Goal: Information Seeking & Learning: Learn about a topic

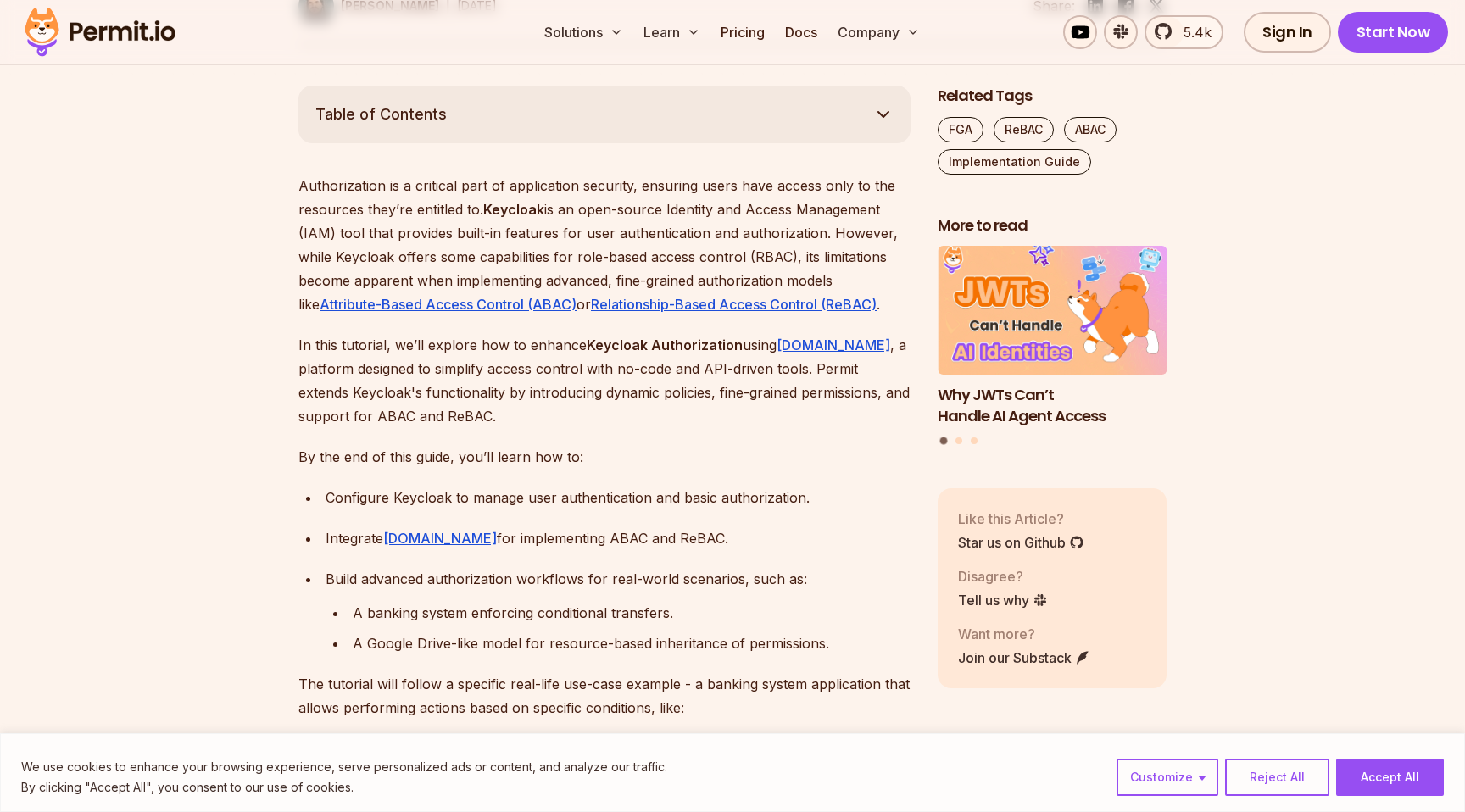
scroll to position [890, 0]
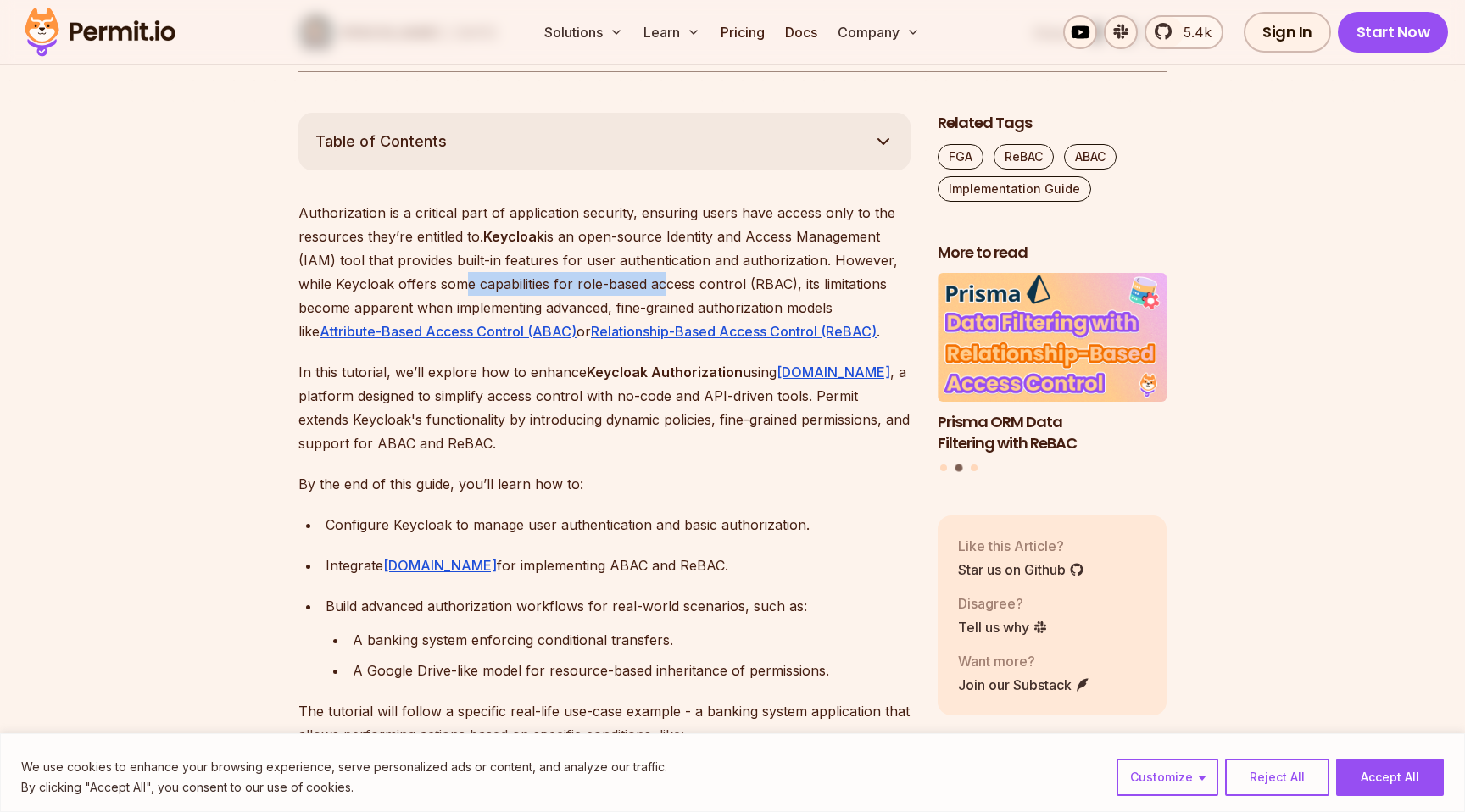
drag, startPoint x: 452, startPoint y: 278, endPoint x: 654, endPoint y: 295, distance: 202.7
click at [654, 295] on p "Authorization is a critical part of application security, ensuring users have a…" at bounding box center [605, 271] width 612 height 142
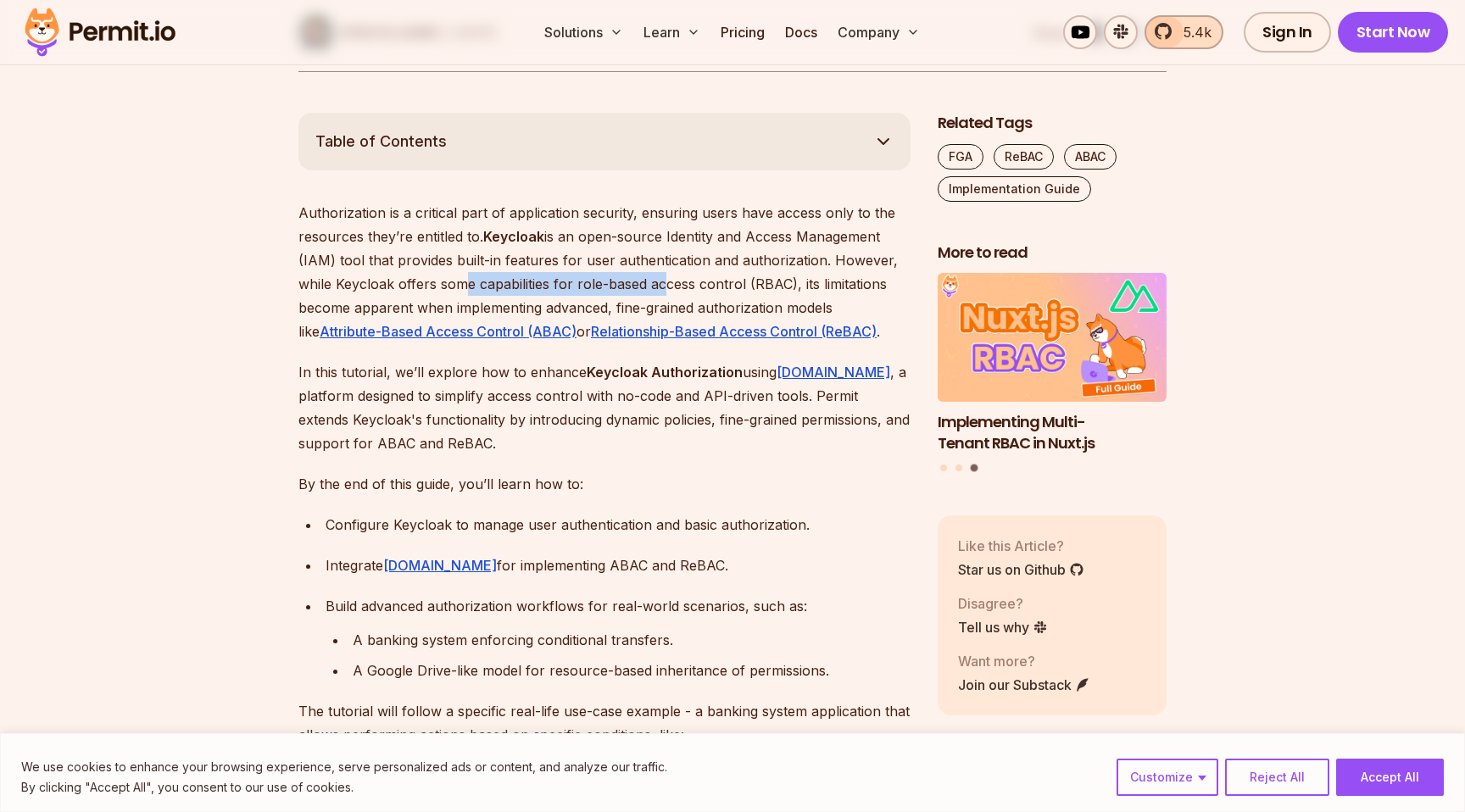
click at [1172, 43] on link "5.4k" at bounding box center [1184, 32] width 78 height 34
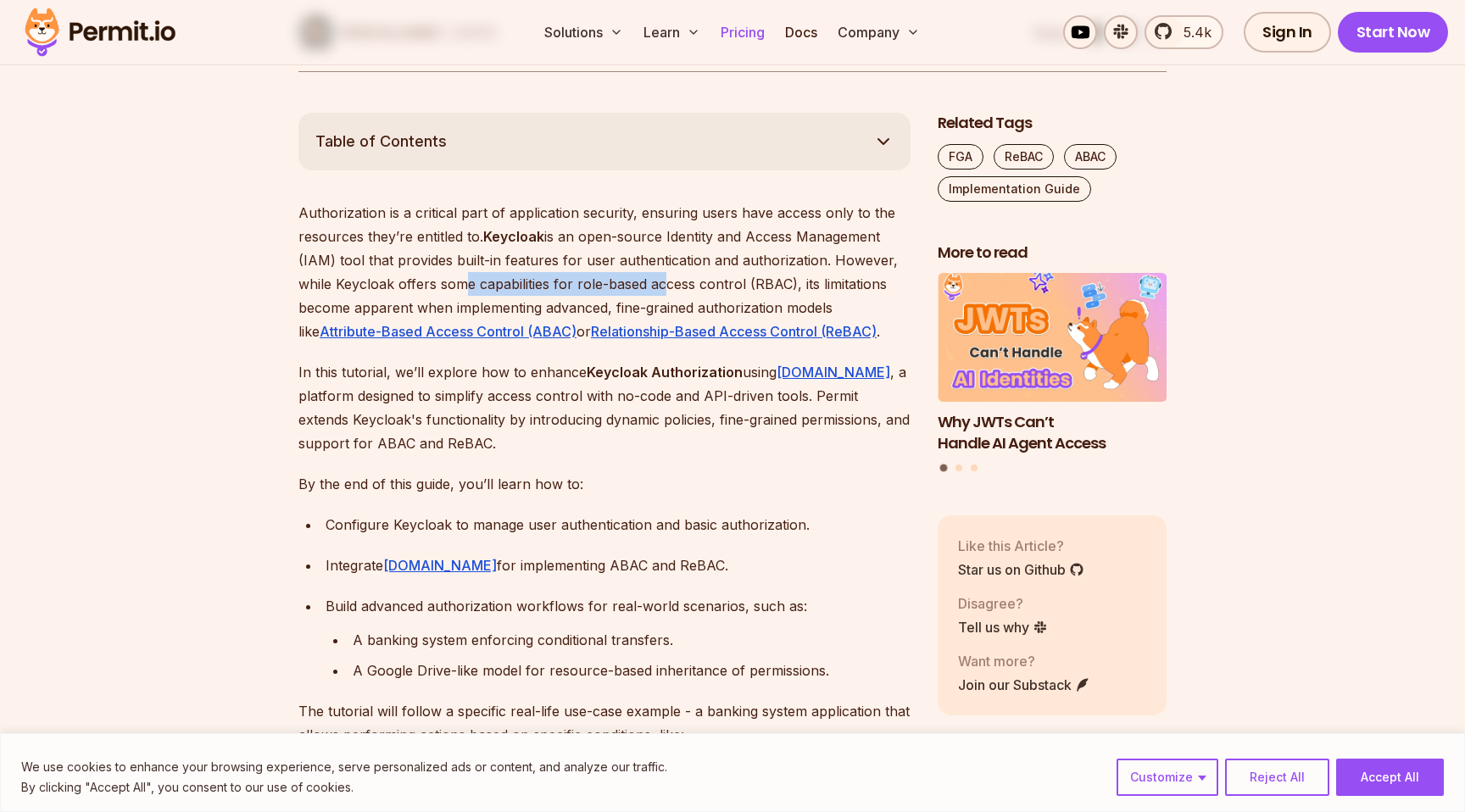
click at [744, 34] on link "Pricing" at bounding box center [743, 32] width 58 height 34
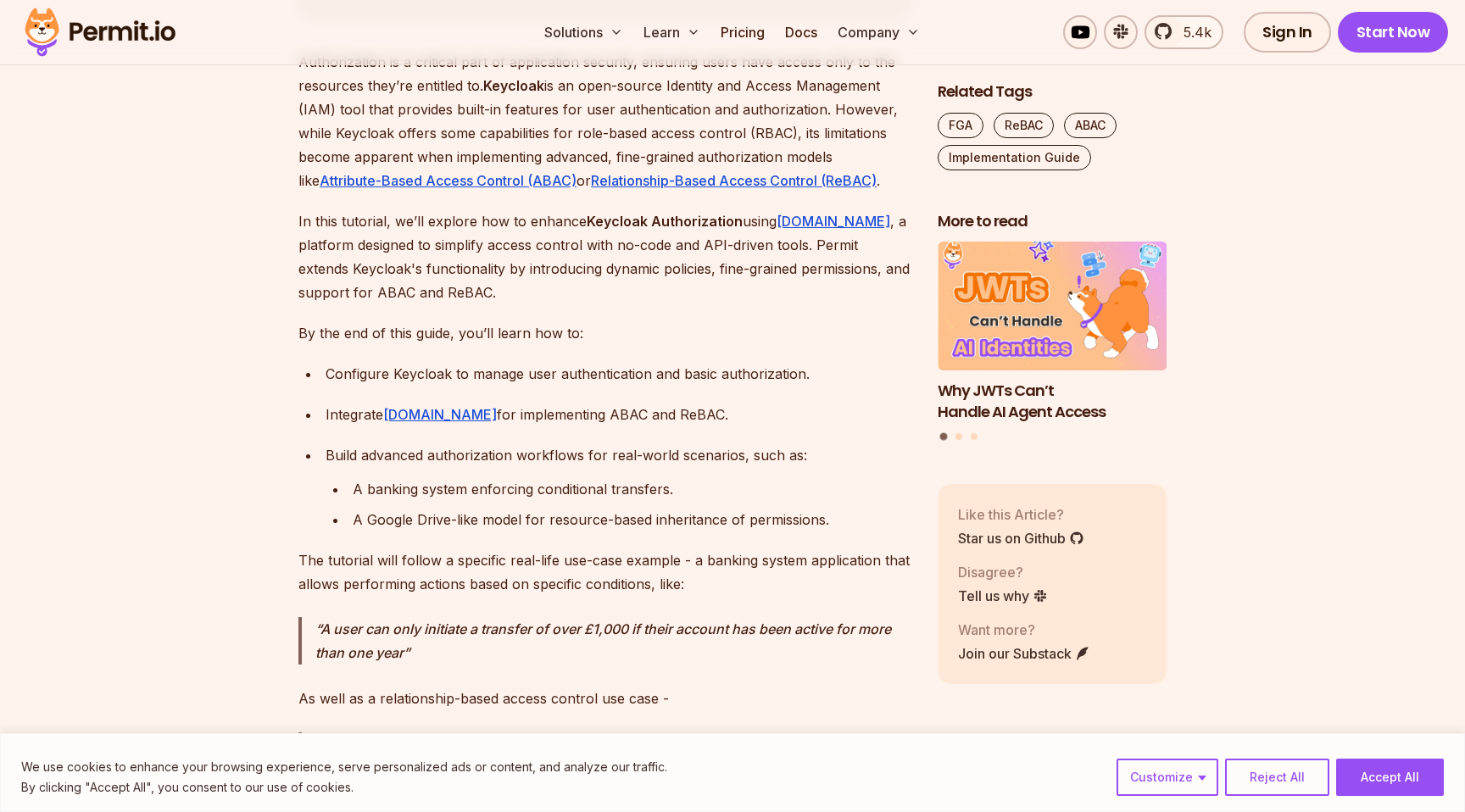
scroll to position [1052, 0]
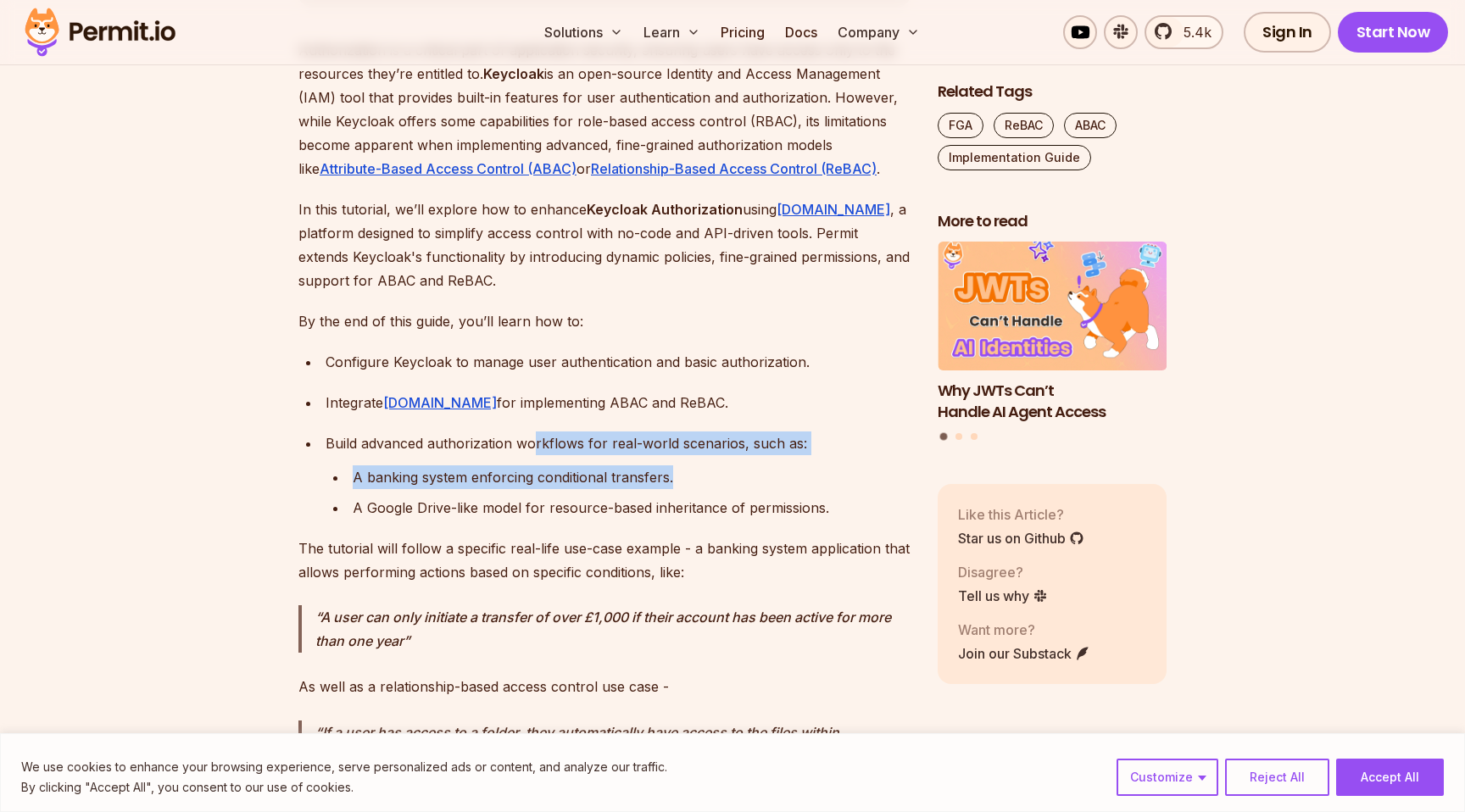
drag, startPoint x: 534, startPoint y: 450, endPoint x: 738, endPoint y: 479, distance: 206.1
click at [738, 479] on li "Build advanced authorization workflows for real-world scenarios, such as: A ban…" at bounding box center [615, 475] width 590 height 88
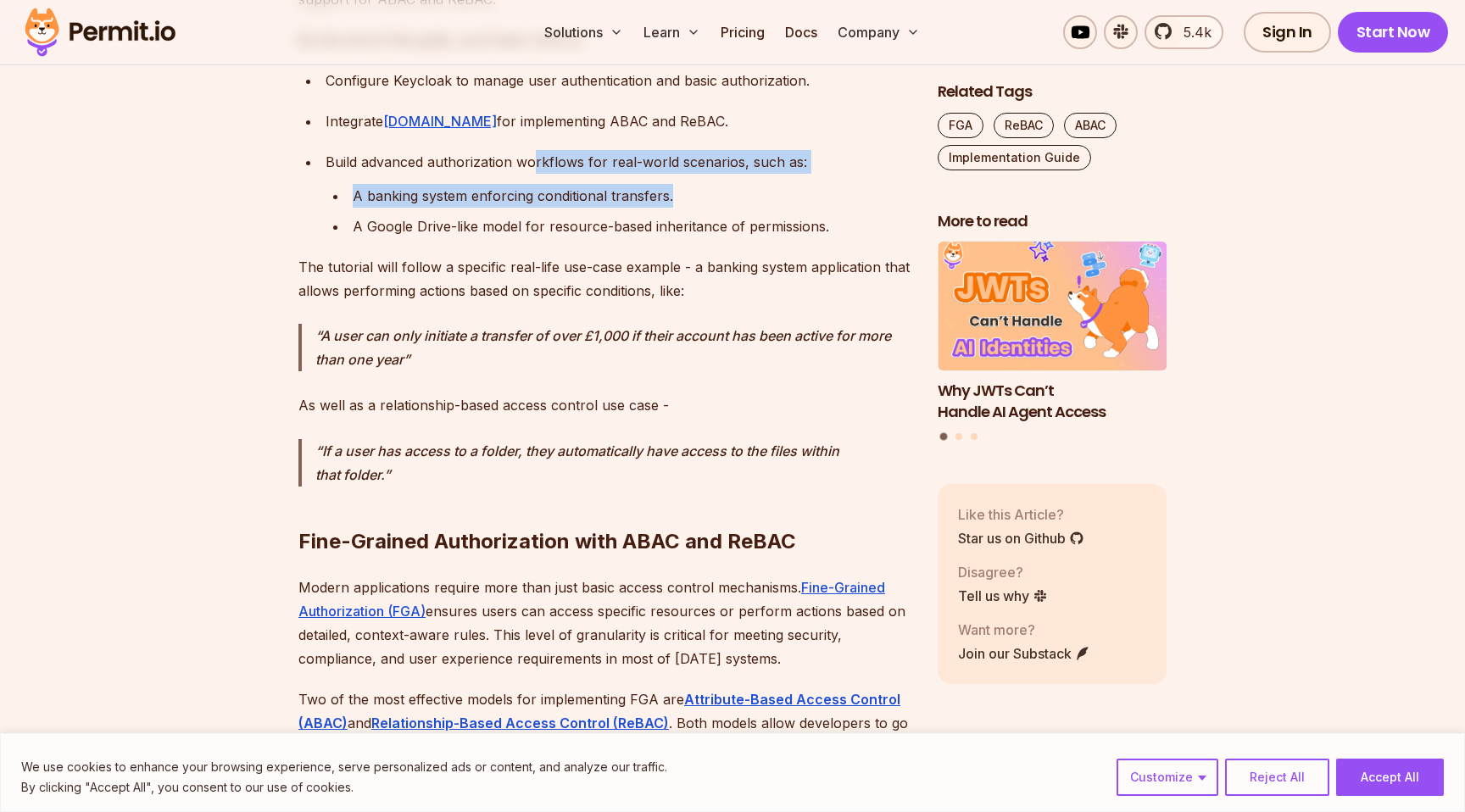
scroll to position [1335, 0]
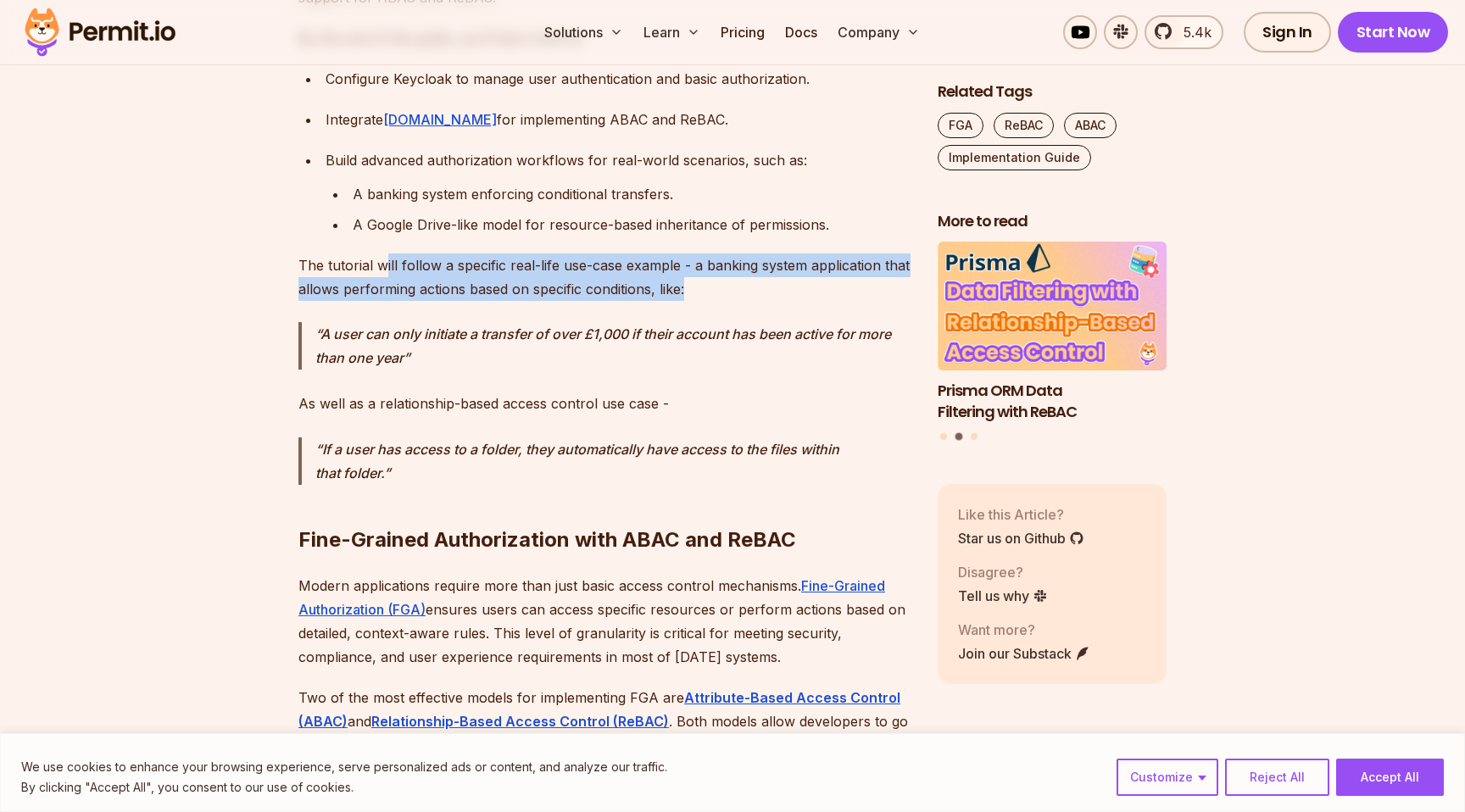
drag, startPoint x: 381, startPoint y: 267, endPoint x: 745, endPoint y: 278, distance: 364.2
click at [745, 278] on p "The tutorial will follow a specific real-life use-case example - a banking syst…" at bounding box center [605, 277] width 612 height 47
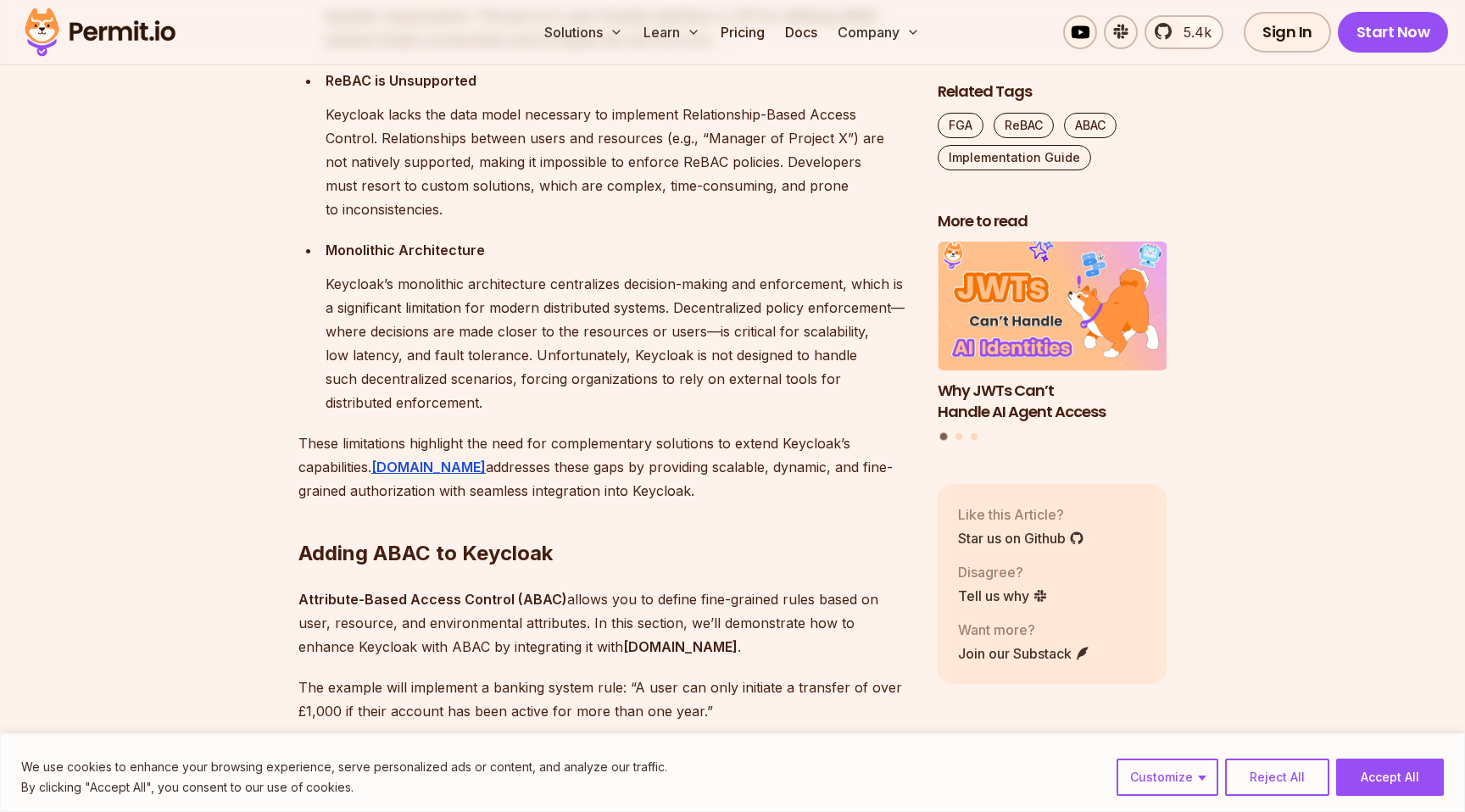
scroll to position [2942, 0]
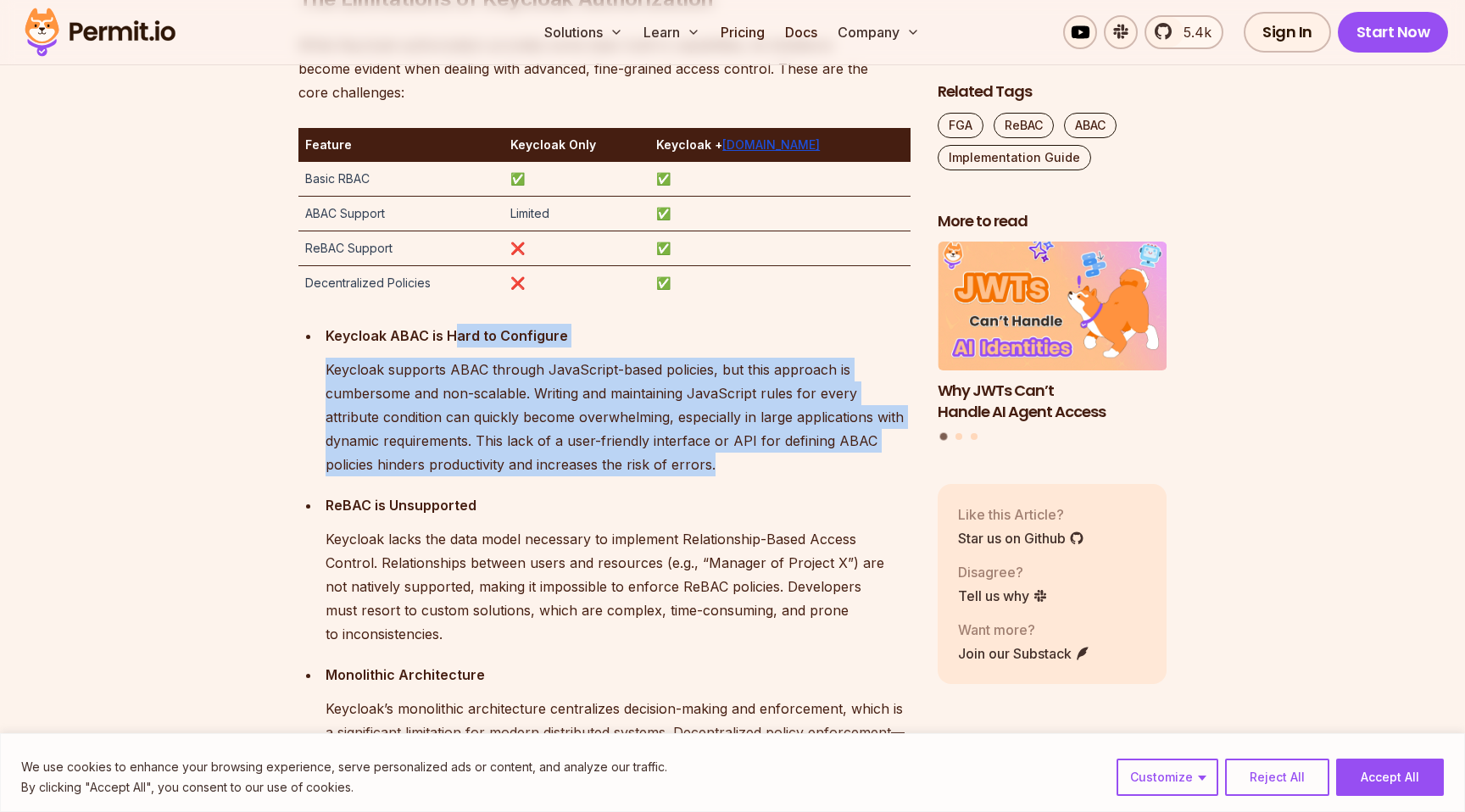
drag, startPoint x: 454, startPoint y: 336, endPoint x: 753, endPoint y: 463, distance: 324.9
click at [753, 463] on div "Keycloak ABAC is Hard to Configure Keycloak supports ABAC through JavaScript-ba…" at bounding box center [618, 400] width 585 height 153
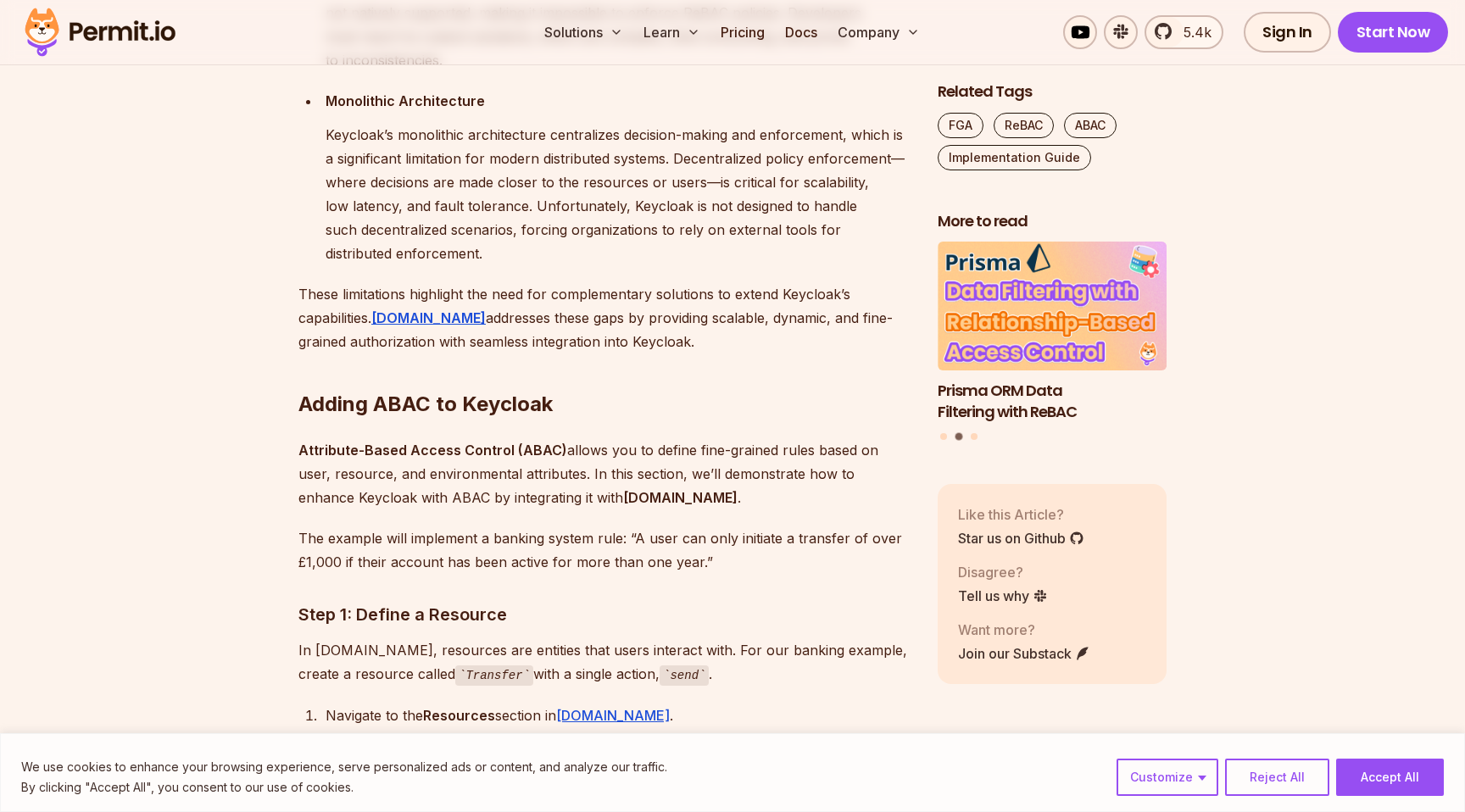
scroll to position [3636, 0]
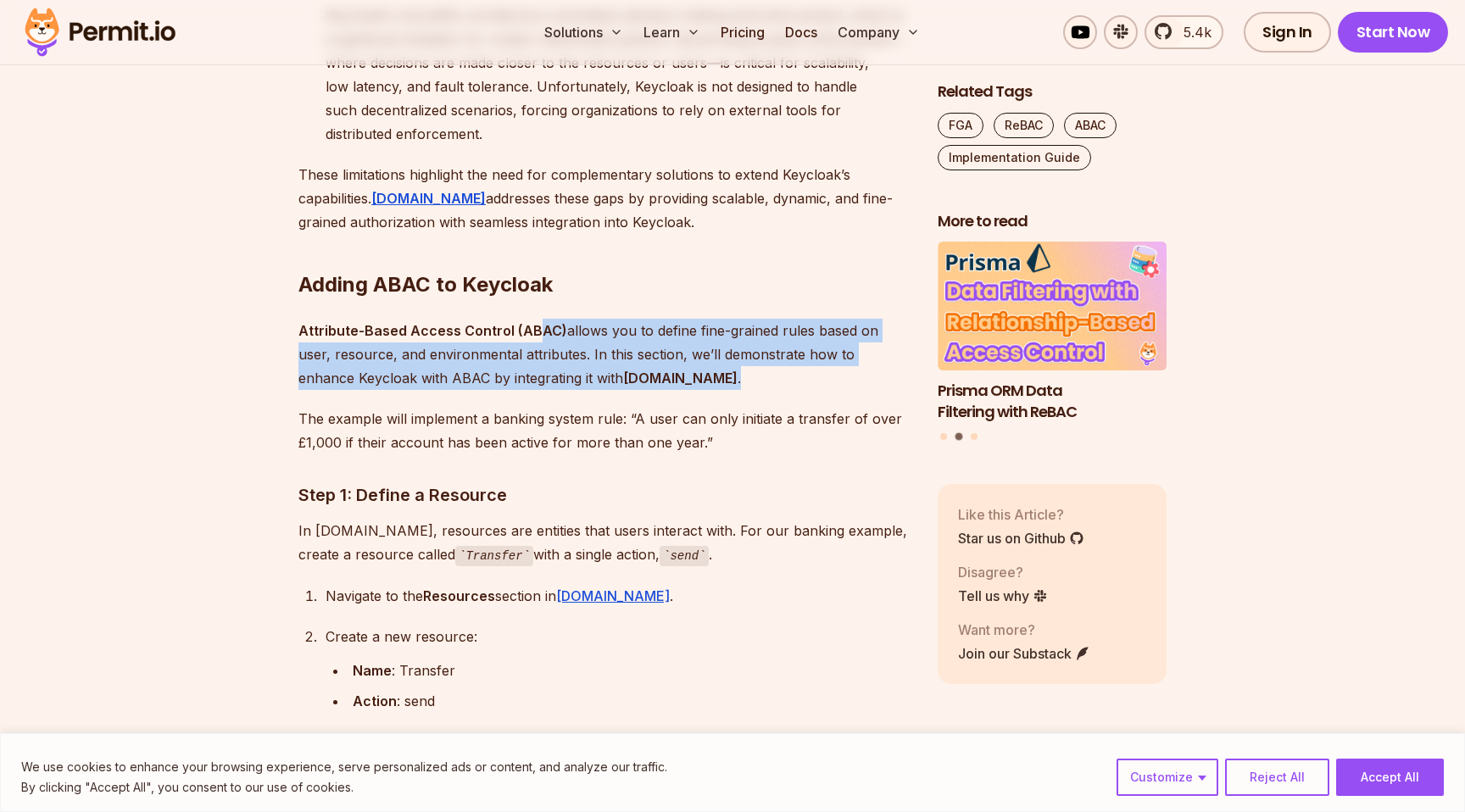
drag, startPoint x: 537, startPoint y: 310, endPoint x: 798, endPoint y: 353, distance: 264.5
click at [798, 353] on p "Attribute-Based Access Control (ABAC) allows you to define fine-grained rules b…" at bounding box center [605, 355] width 612 height 72
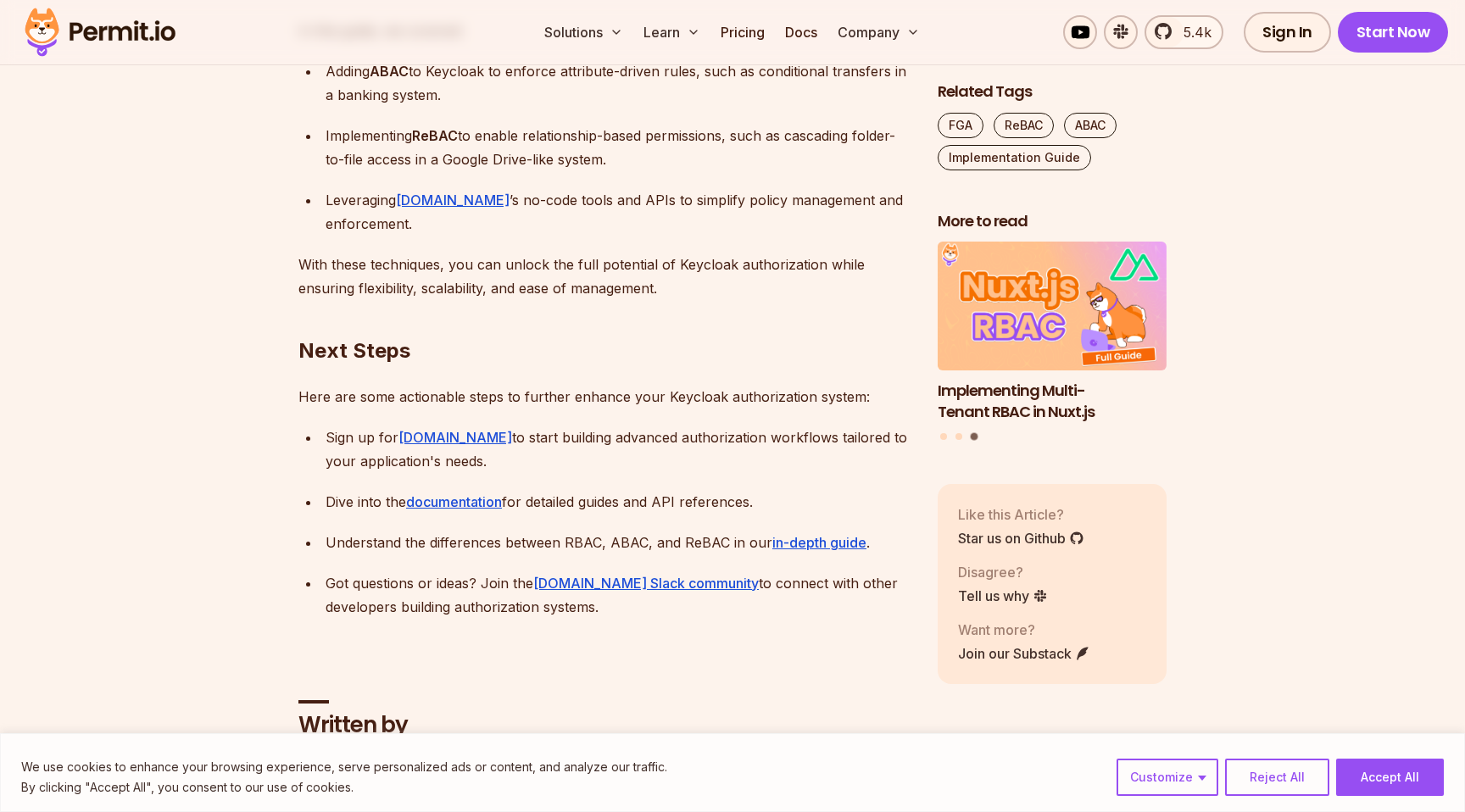
scroll to position [16030, 0]
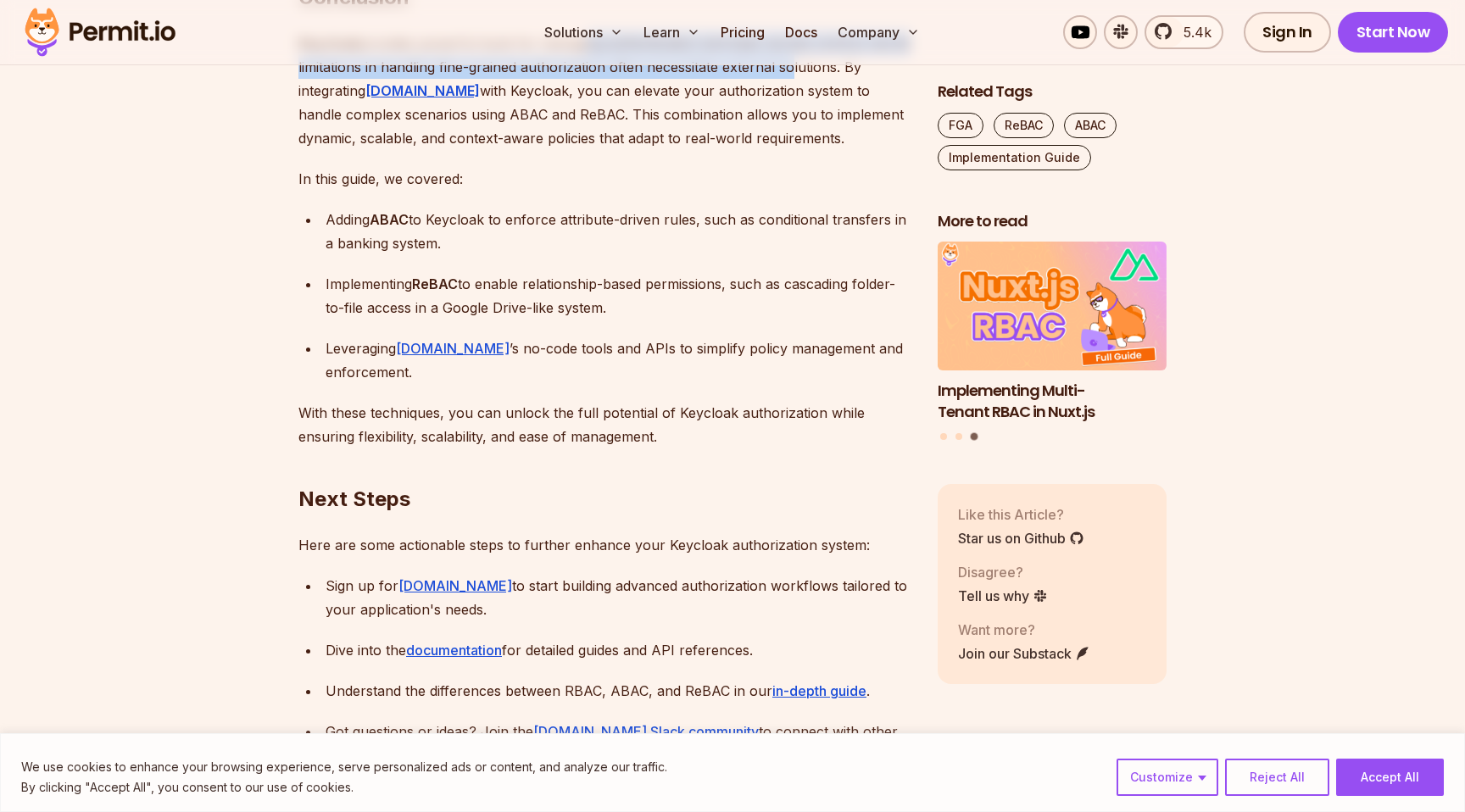
drag, startPoint x: 578, startPoint y: 336, endPoint x: 791, endPoint y: 372, distance: 216.0
click at [791, 150] on p "Keycloak provides powerful tools for managing authentication and basic access c…" at bounding box center [605, 90] width 612 height 119
